Goal: Information Seeking & Learning: Learn about a topic

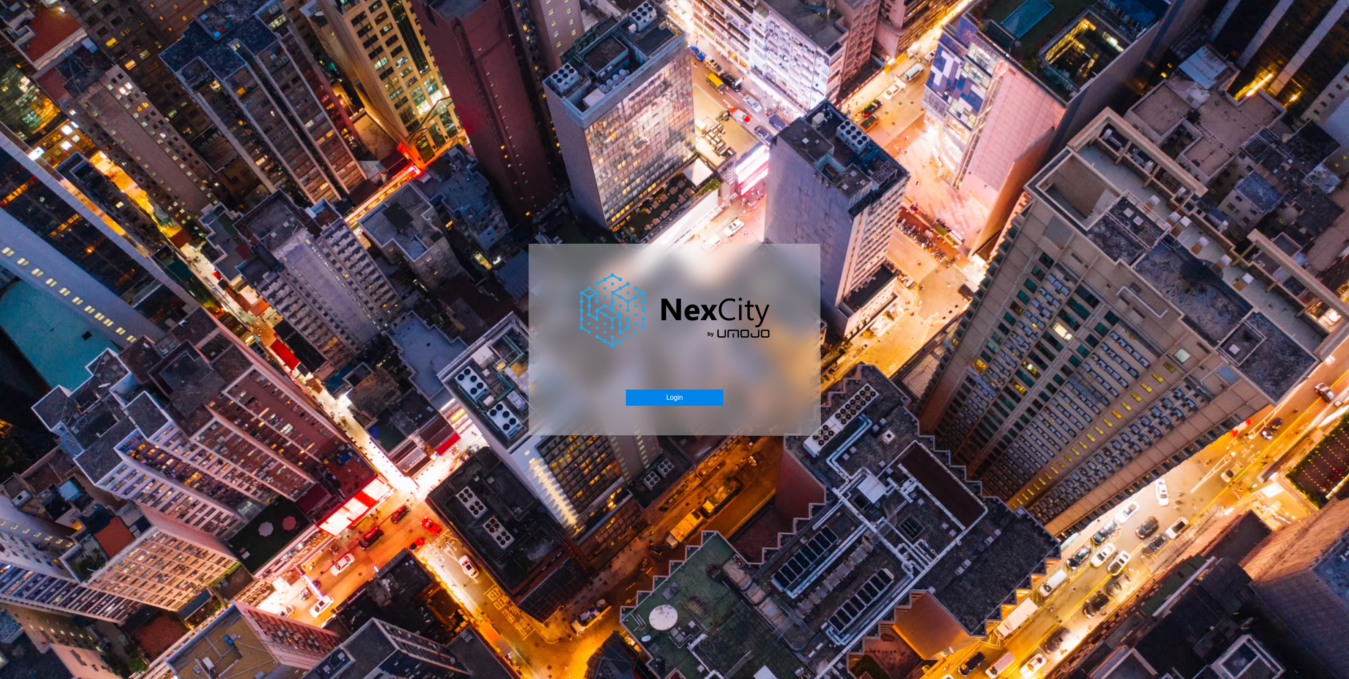
click at [687, 389] on button "Login" at bounding box center [674, 397] width 97 height 16
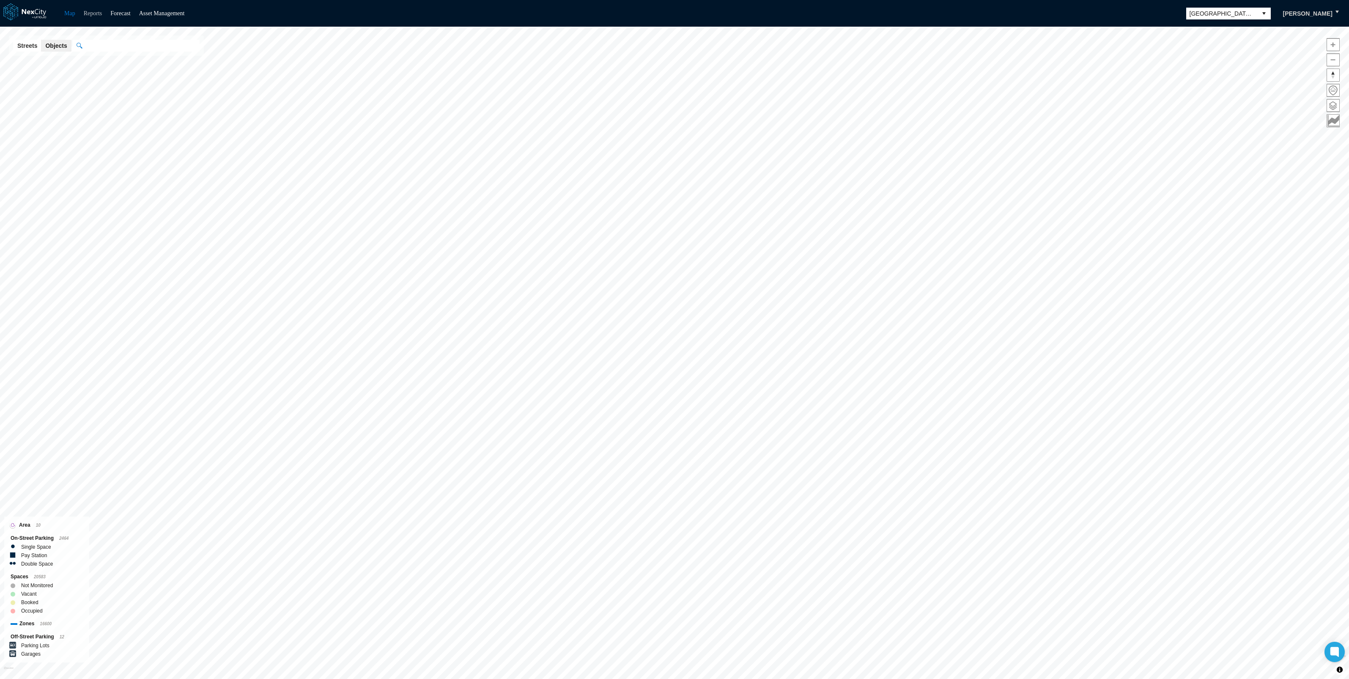
click at [96, 13] on link "Reports" at bounding box center [93, 13] width 19 height 6
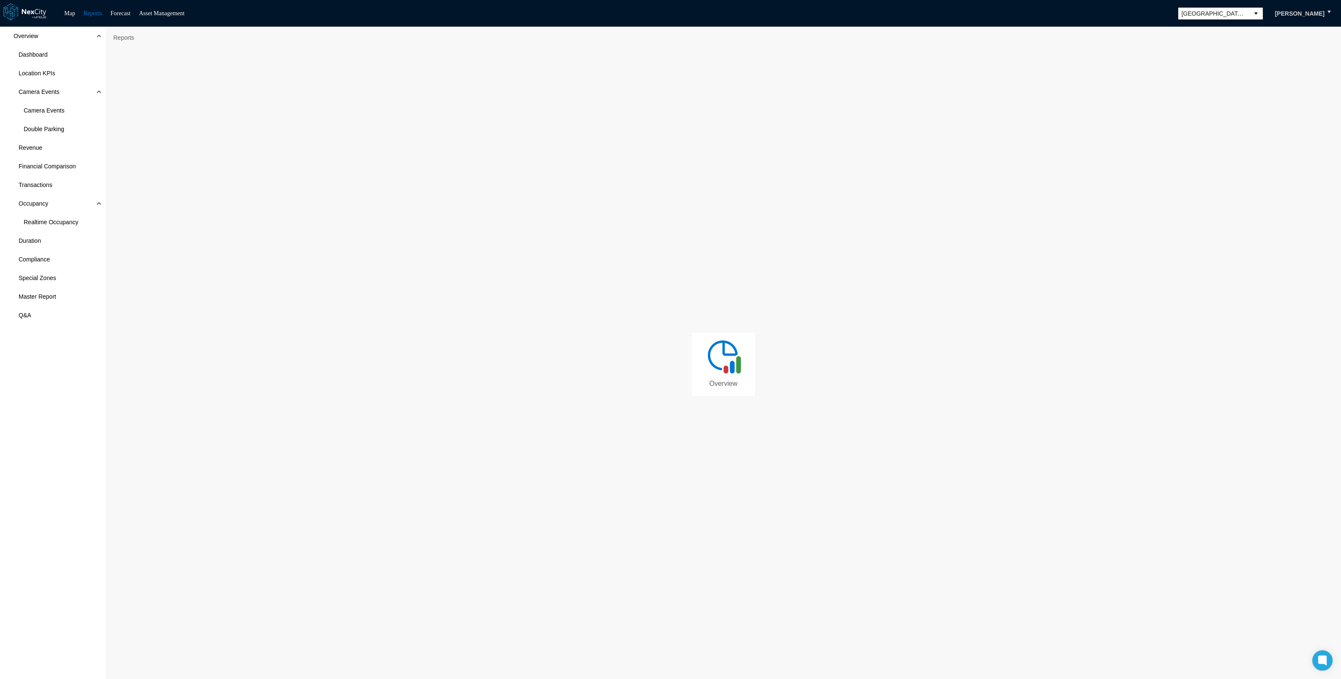
click at [710, 360] on img at bounding box center [723, 356] width 38 height 38
click at [56, 257] on span "Compliance" at bounding box center [53, 259] width 106 height 19
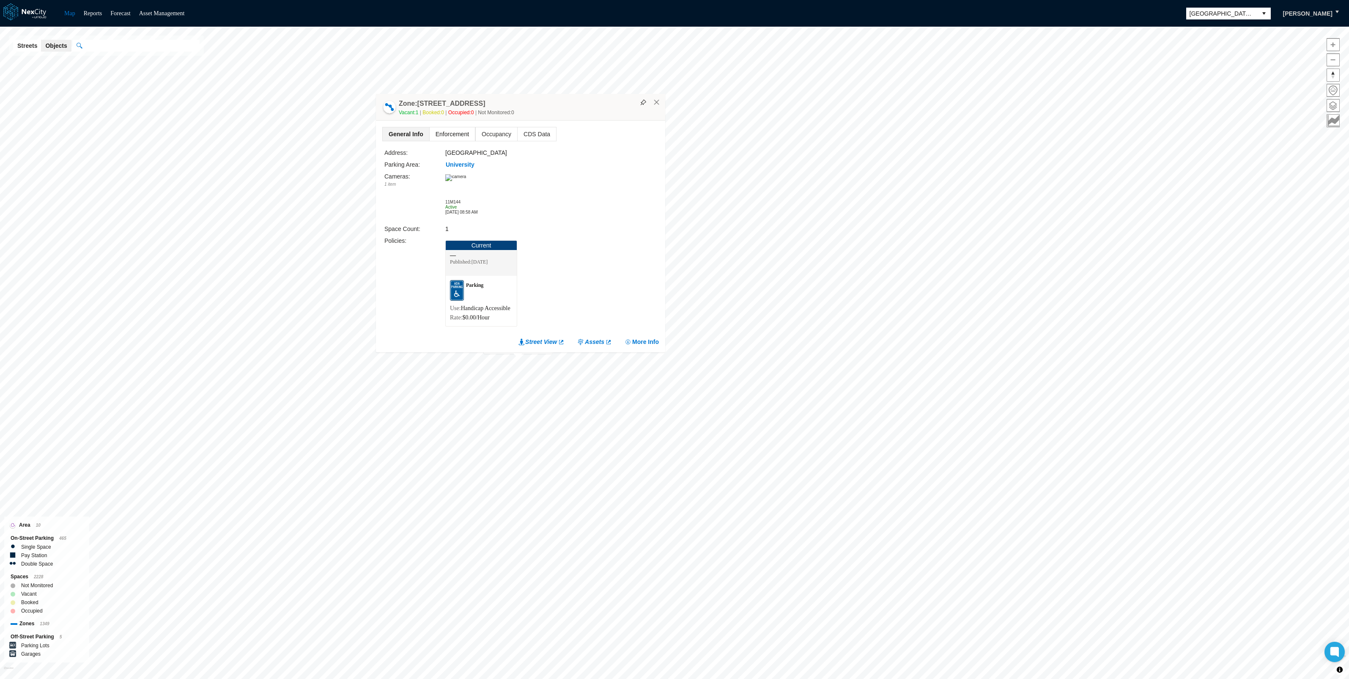
click at [453, 127] on span "Enforcement" at bounding box center [452, 134] width 45 height 14
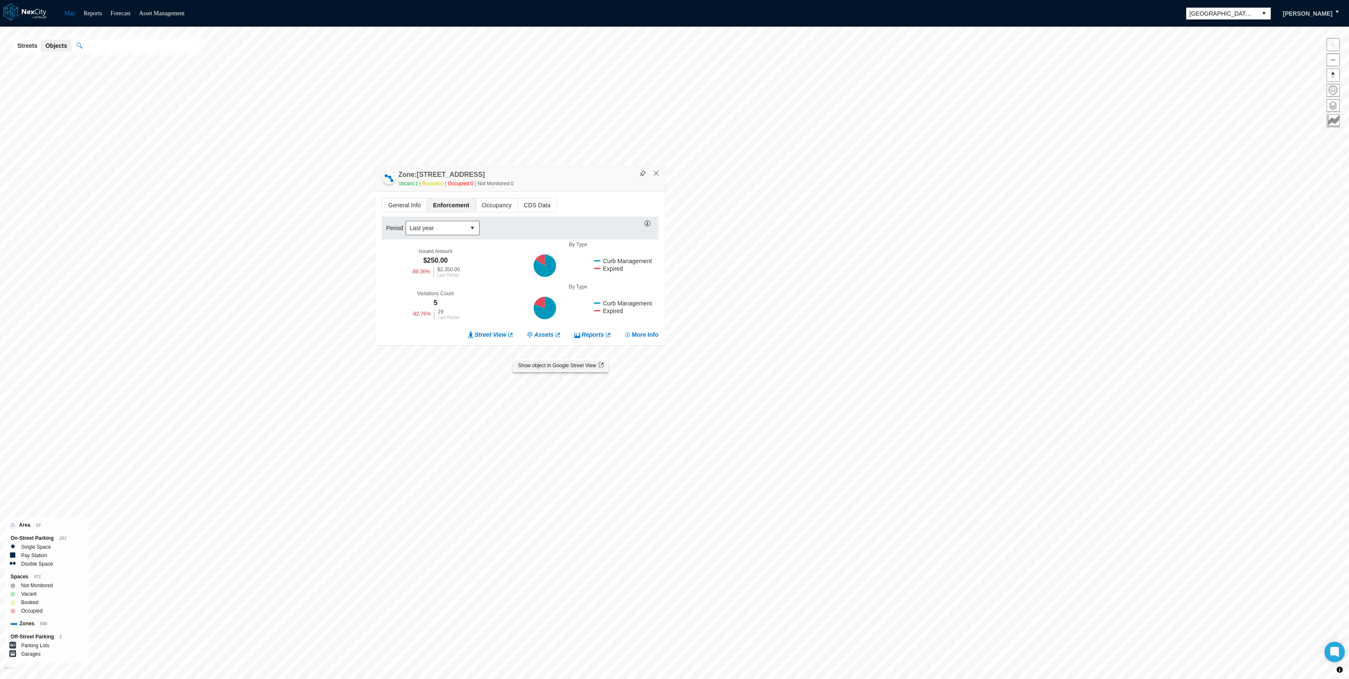
click at [528, 366] on span "Show object in Google Street View" at bounding box center [560, 365] width 85 height 6
click at [505, 332] on link "Street View" at bounding box center [491, 334] width 46 height 8
click at [542, 259] on icon at bounding box center [539, 260] width 9 height 11
click at [474, 227] on button "select" at bounding box center [473, 228] width 14 height 14
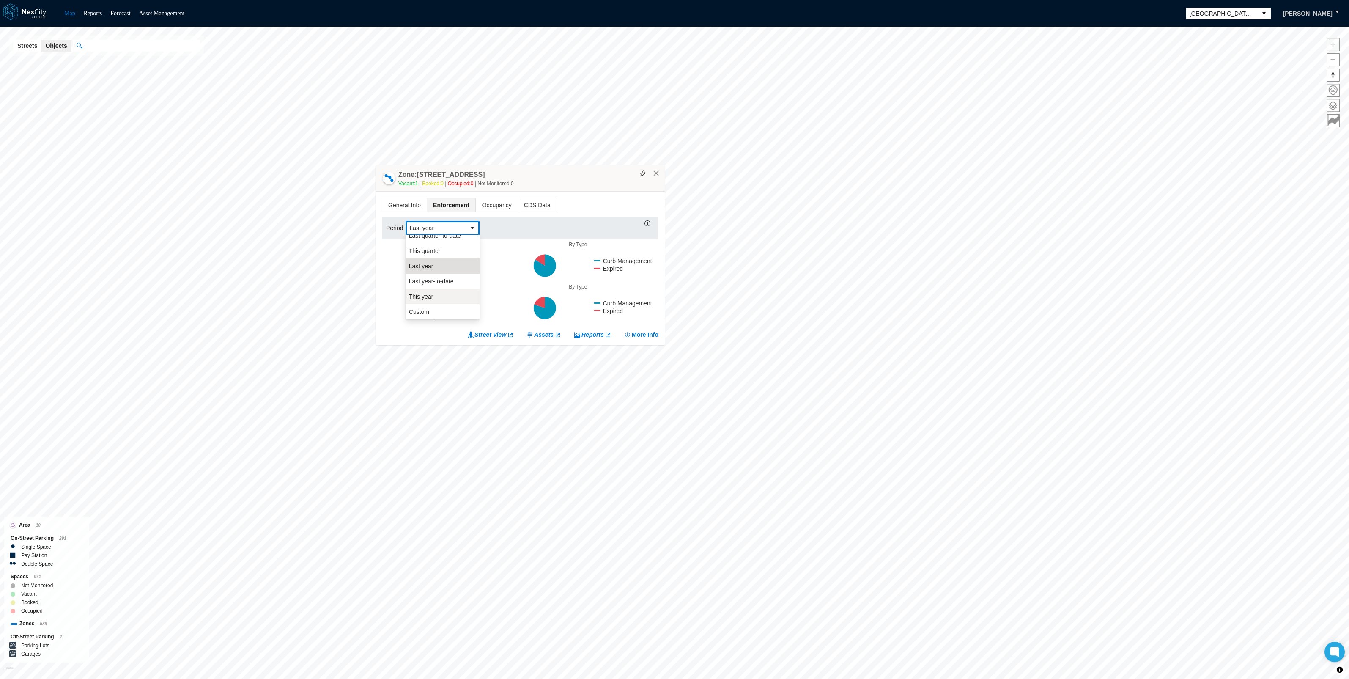
click at [441, 293] on li "This year" at bounding box center [442, 296] width 74 height 15
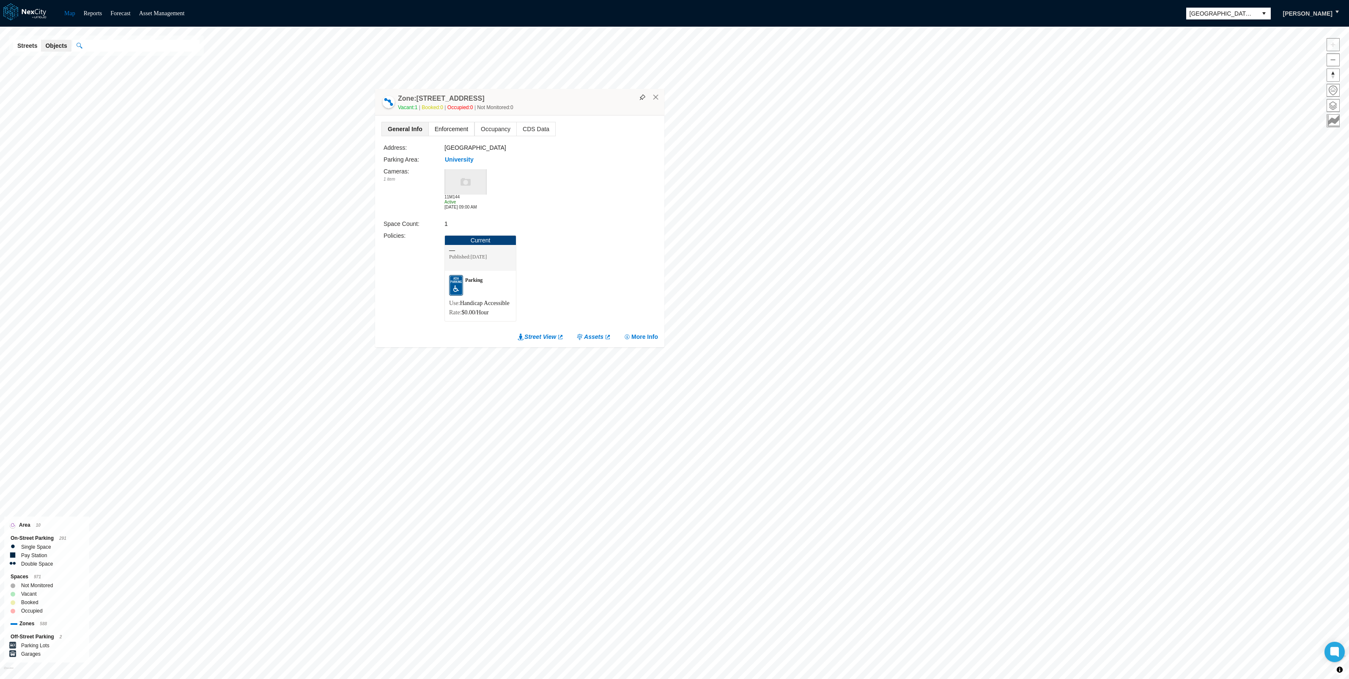
click at [451, 122] on span "Enforcement" at bounding box center [451, 129] width 45 height 14
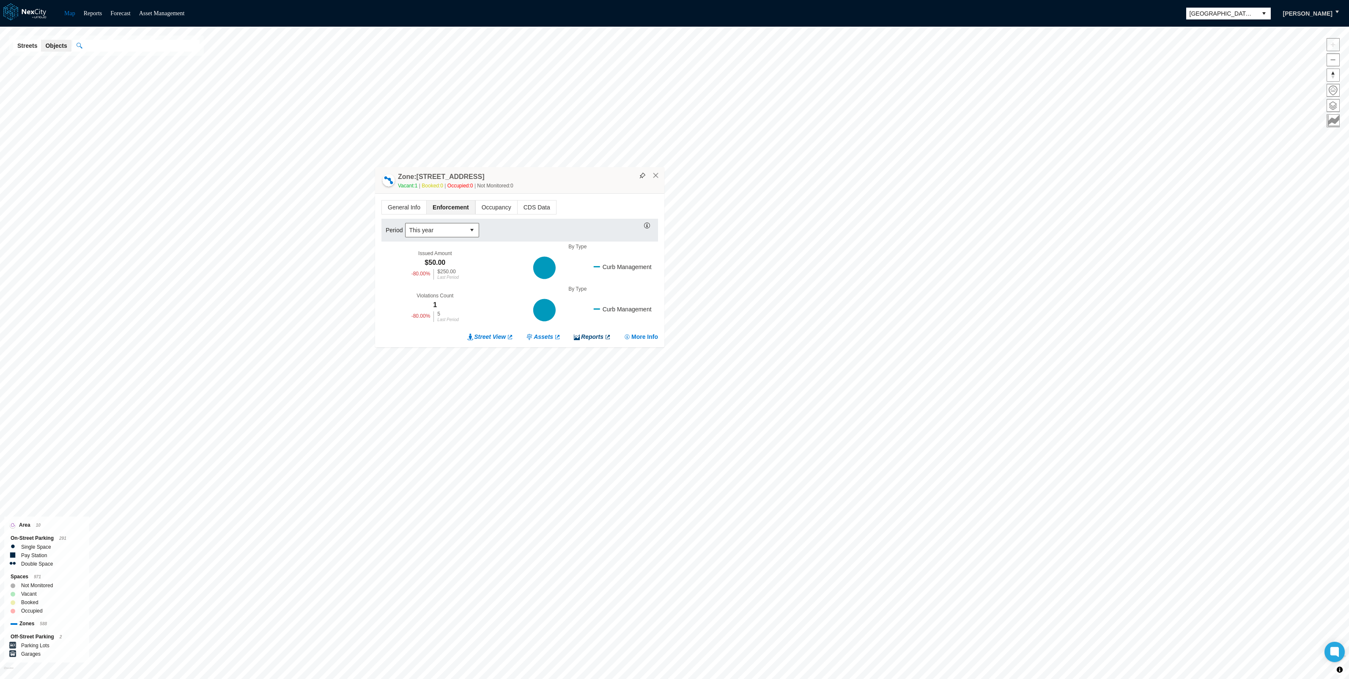
click at [590, 336] on link "Reports" at bounding box center [592, 336] width 38 height 8
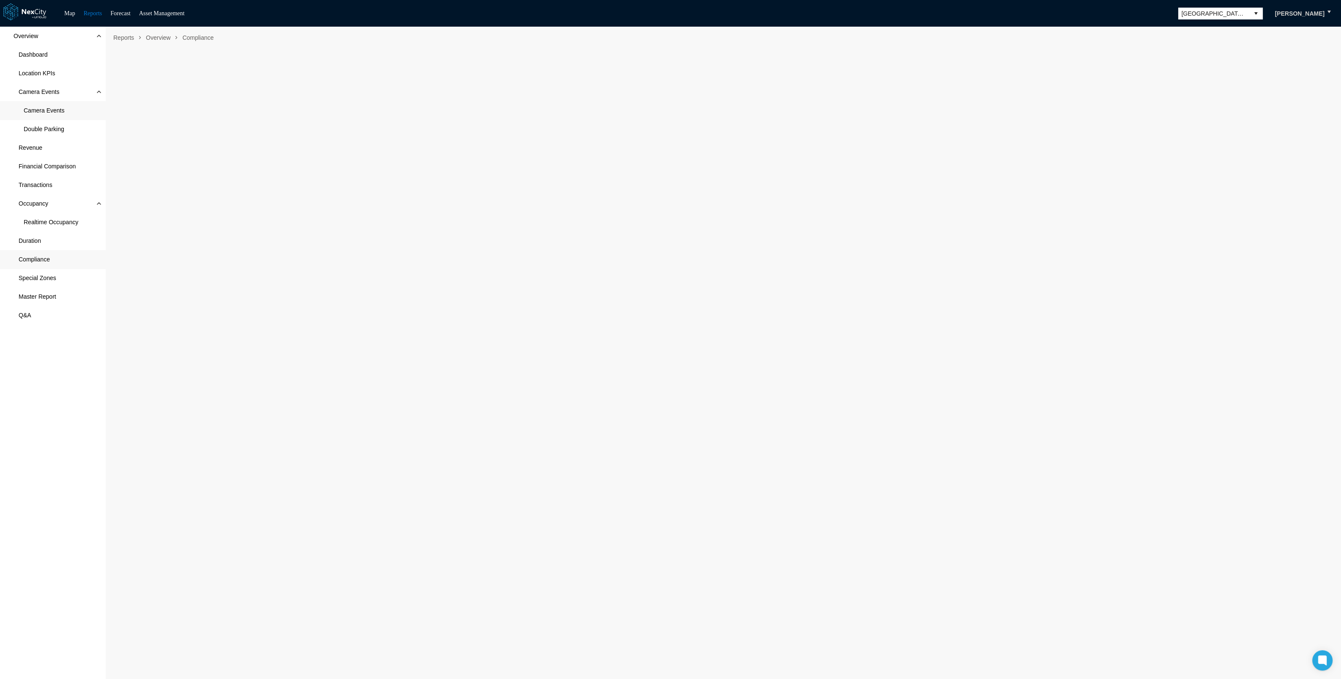
click at [42, 107] on span "Camera Events" at bounding box center [44, 110] width 41 height 8
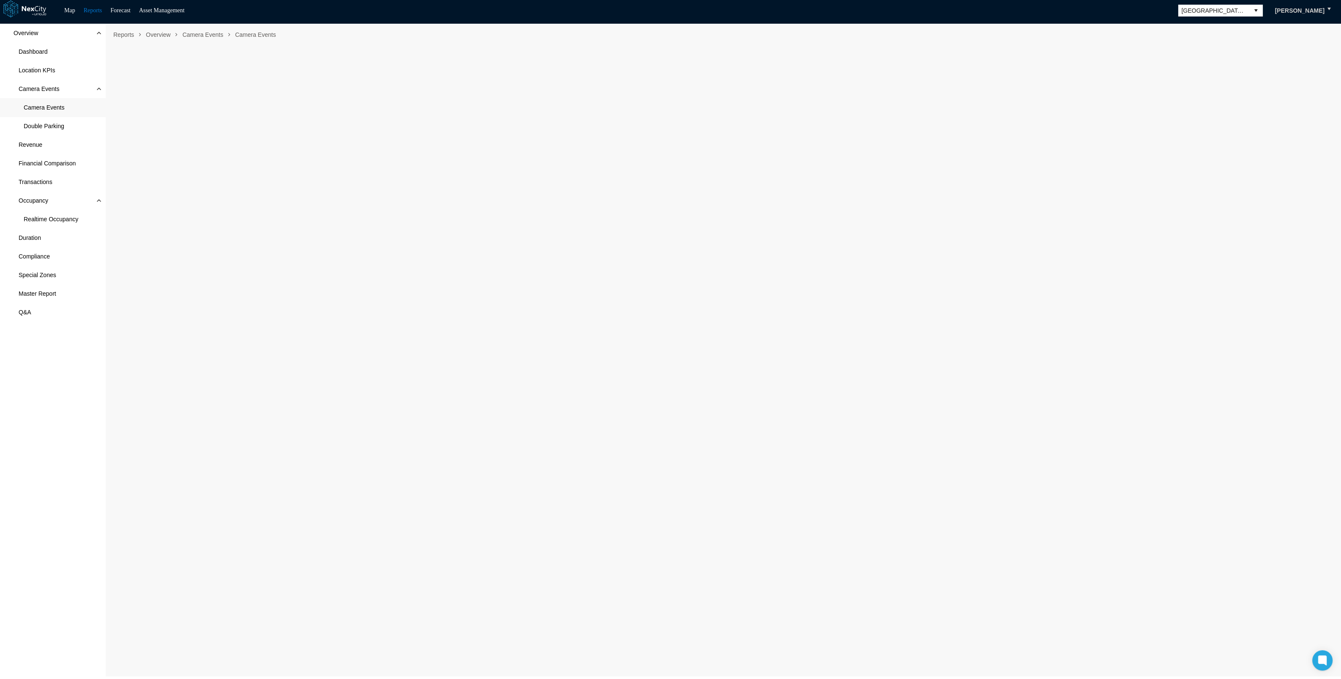
scroll to position [5, 0]
